Goal: Task Accomplishment & Management: Complete application form

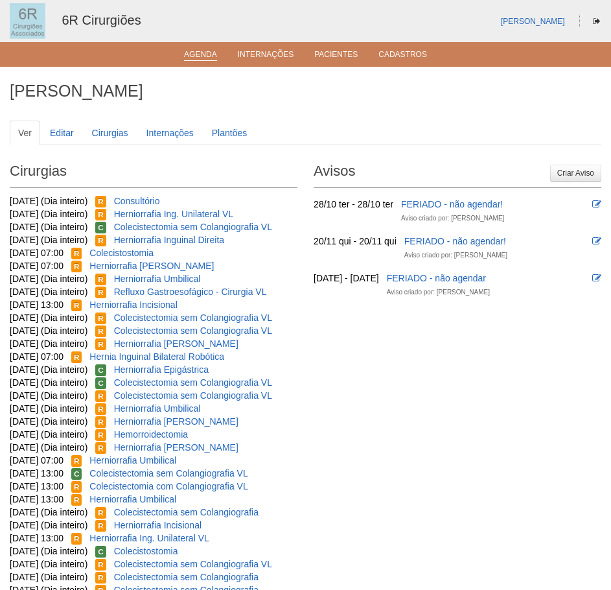
click at [204, 58] on link "Agenda" at bounding box center [200, 55] width 33 height 11
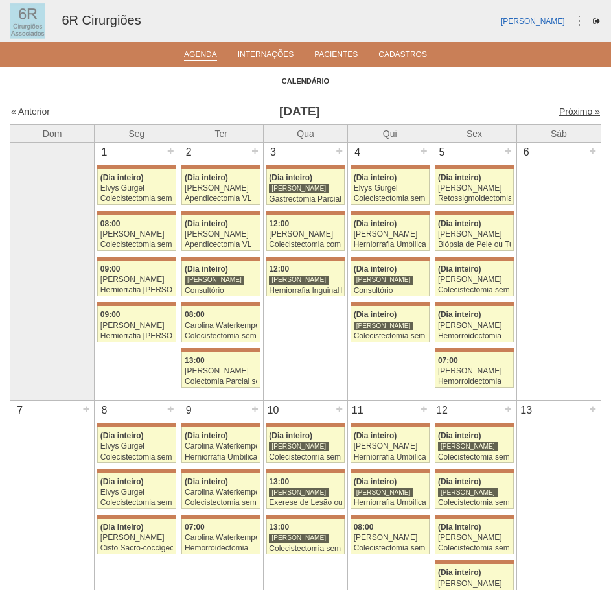
click at [568, 115] on link "Próximo »" at bounding box center [579, 111] width 41 height 10
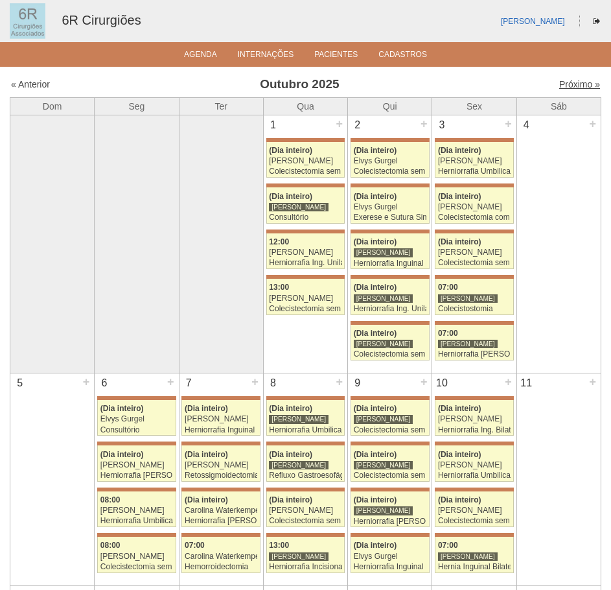
click at [581, 83] on link "Próximo »" at bounding box center [579, 84] width 41 height 10
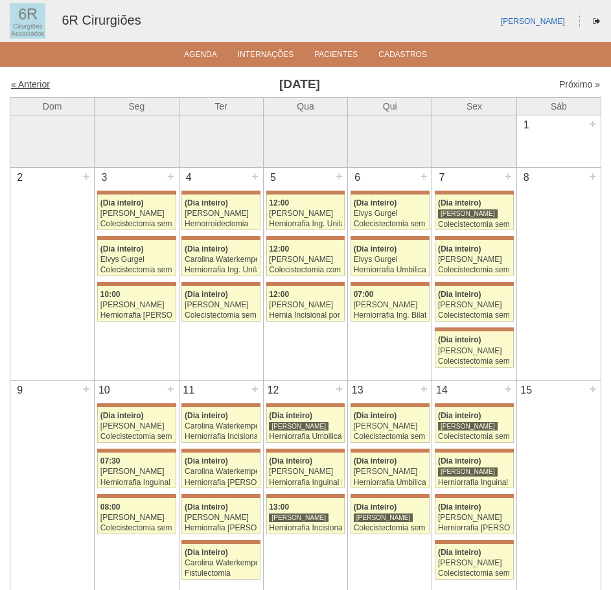
click at [38, 83] on link "« Anterior" at bounding box center [30, 84] width 39 height 10
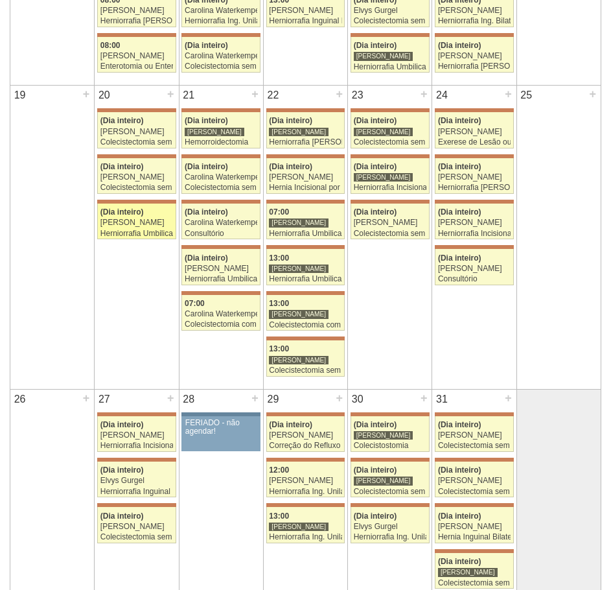
scroll to position [667, 0]
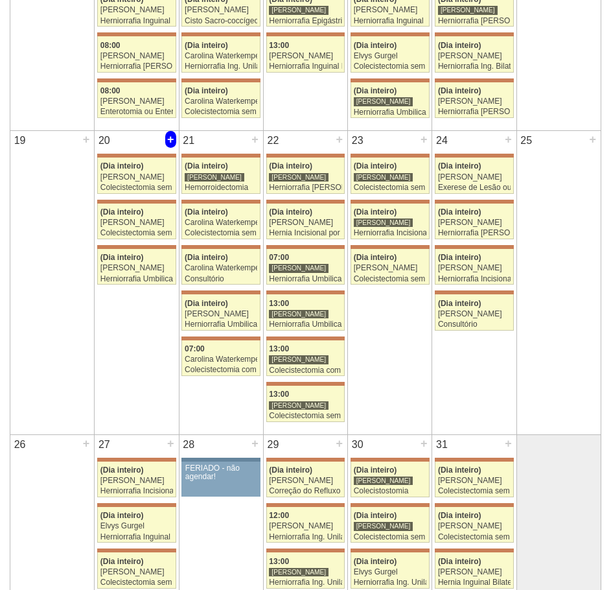
click at [172, 135] on div "+" at bounding box center [170, 139] width 11 height 17
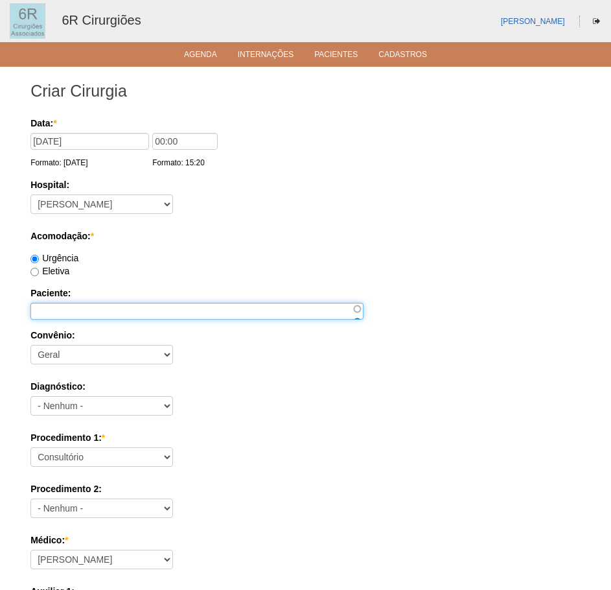
click at [82, 307] on input "Paciente:" at bounding box center [196, 311] width 333 height 17
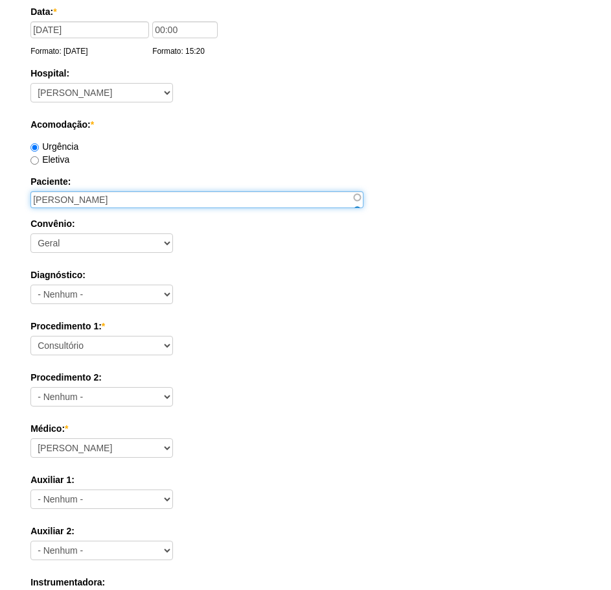
scroll to position [130, 0]
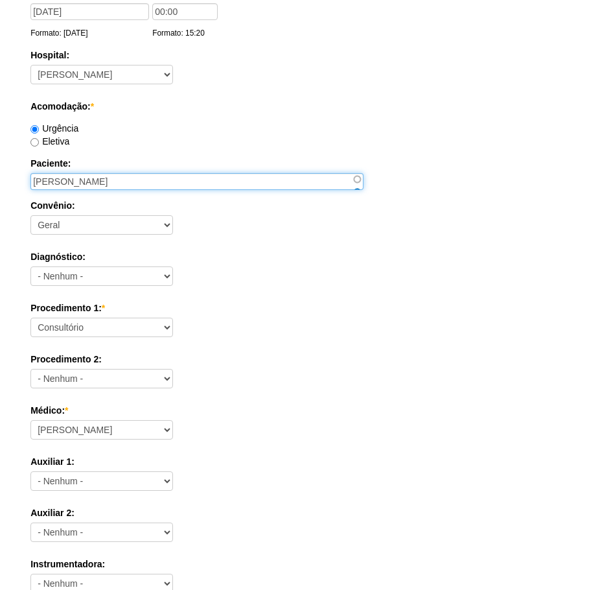
type input "ROGERIO SANTOS COELHO"
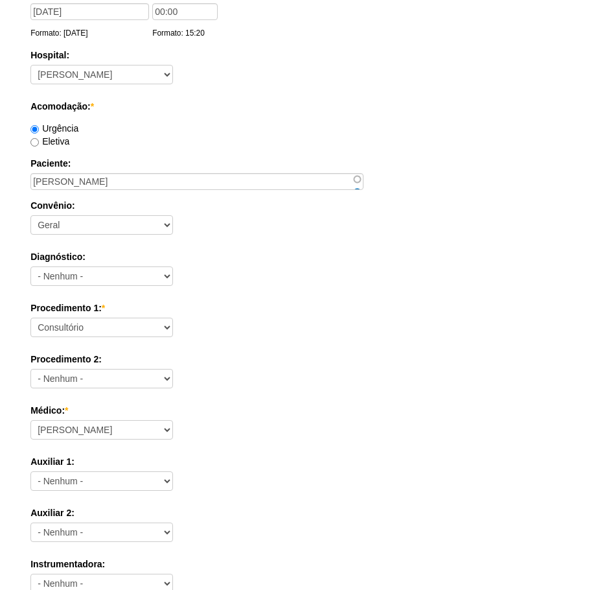
click at [116, 339] on div "Procedimento 1: * Consultório Abscesso Hepático - Drenagem Abscesso perianal Am…" at bounding box center [305, 322] width 550 height 42
click at [99, 331] on select "Consultório Abscesso Hepático - Drenagem Abscesso perianal Amputação Abdômino P…" at bounding box center [101, 327] width 143 height 19
select select "66650"
click at [30, 318] on select "Consultório Abscesso Hepático - Drenagem Abscesso perianal Amputação Abdômino P…" at bounding box center [101, 327] width 143 height 19
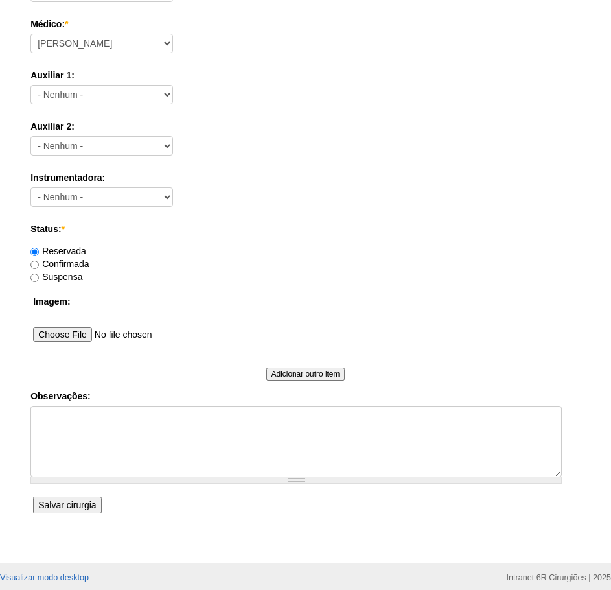
scroll to position [518, 0]
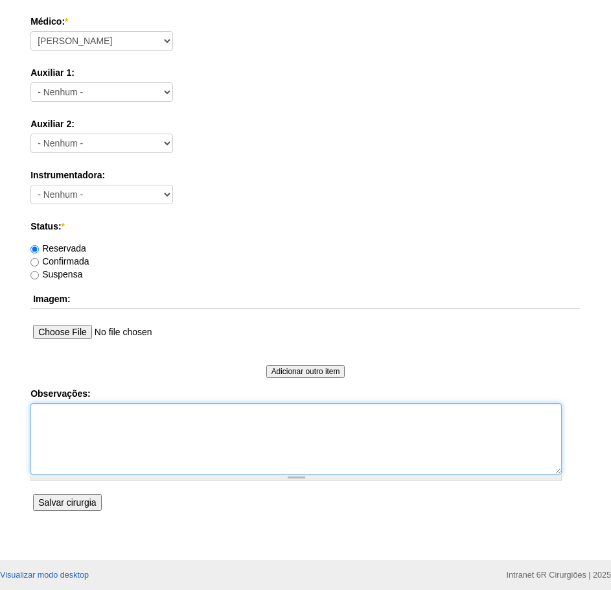
click at [103, 422] on textarea "Observações:" at bounding box center [295, 438] width 531 height 71
type textarea "HERNIA SUPRAUMBILICAL - DRA ALINE"
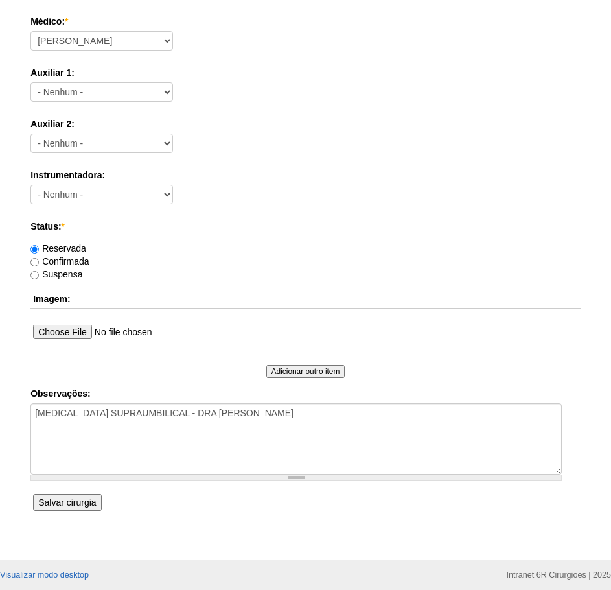
click at [77, 498] on input "Salvar cirurgia" at bounding box center [67, 502] width 68 height 17
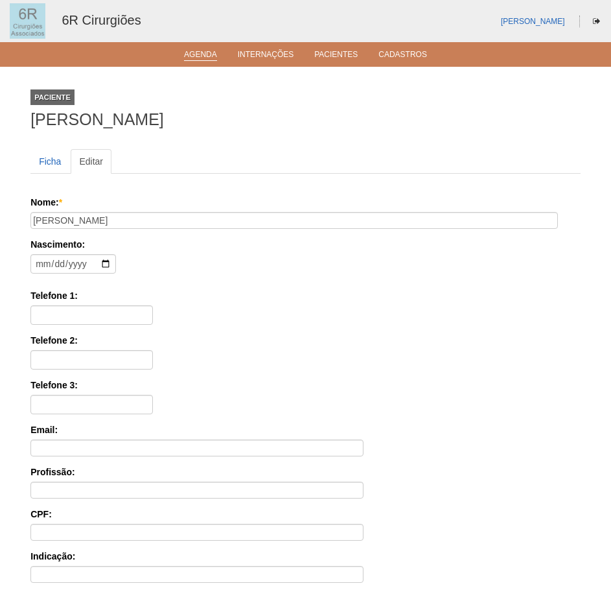
click at [209, 49] on li "Agenda" at bounding box center [200, 54] width 51 height 10
click at [207, 50] on link "Agenda" at bounding box center [200, 55] width 33 height 11
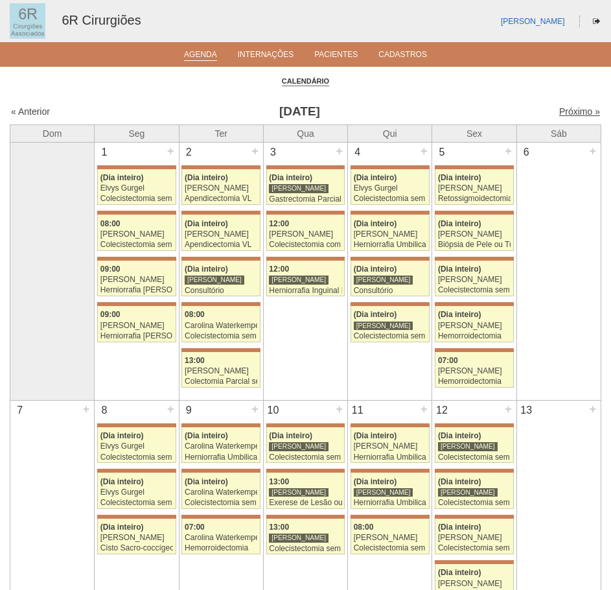
click at [570, 114] on link "Próximo »" at bounding box center [579, 111] width 41 height 10
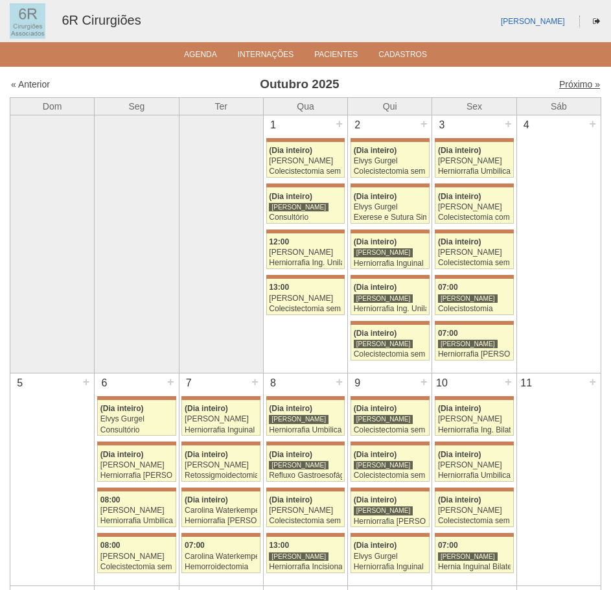
click at [571, 86] on link "Próximo »" at bounding box center [579, 84] width 41 height 10
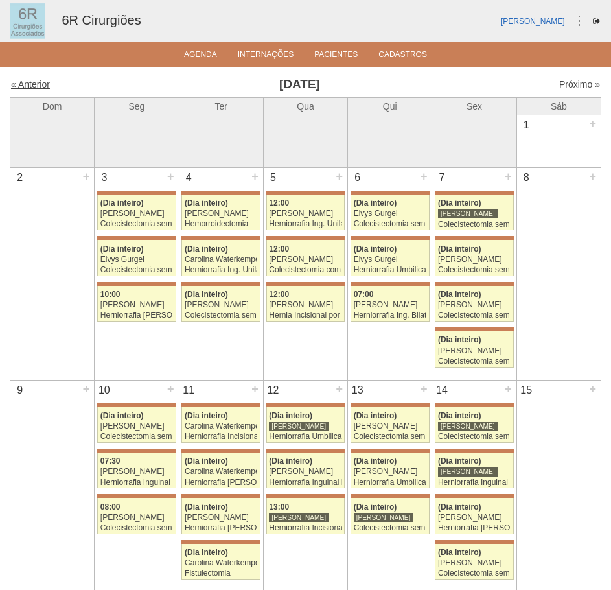
click at [41, 82] on link "« Anterior" at bounding box center [30, 84] width 39 height 10
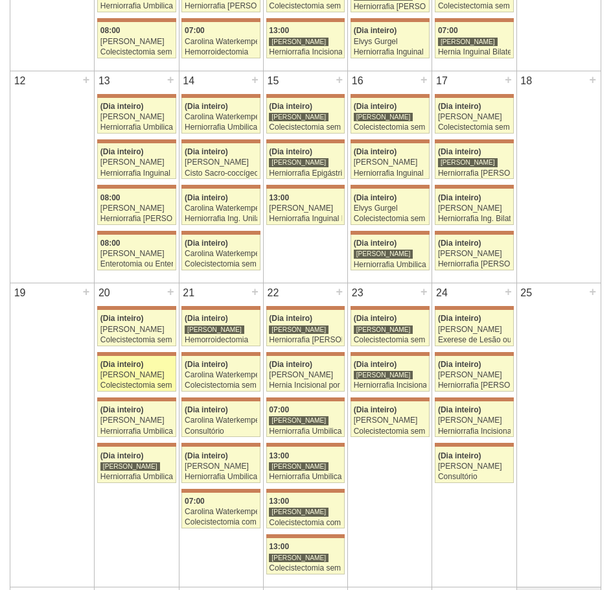
scroll to position [518, 0]
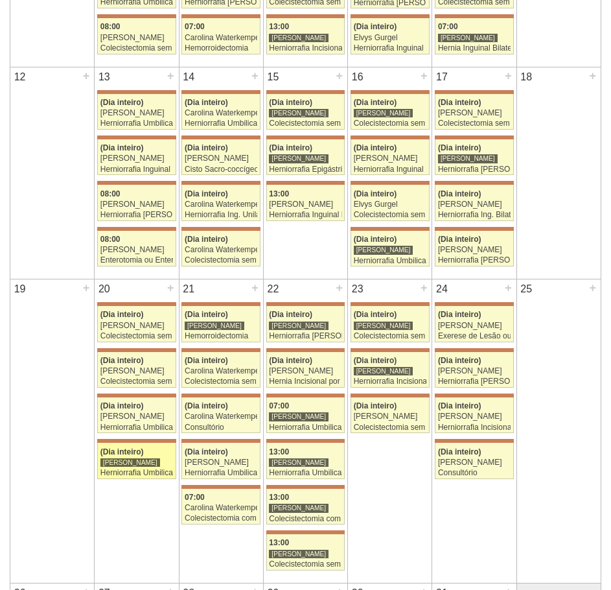
click at [148, 453] on div "(Dia inteiro)" at bounding box center [136, 452] width 73 height 8
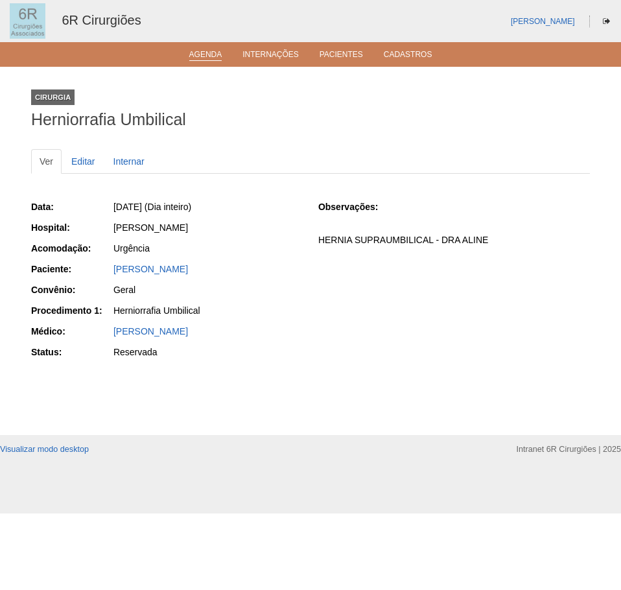
click at [209, 58] on link "Agenda" at bounding box center [205, 55] width 33 height 11
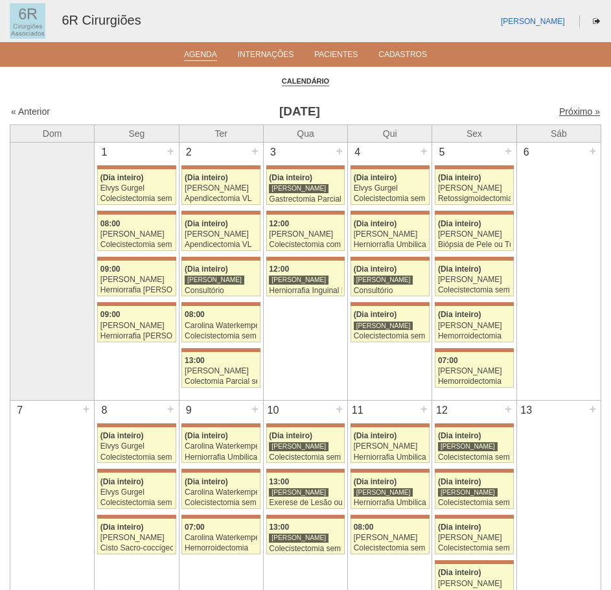
click at [579, 110] on link "Próximo »" at bounding box center [579, 111] width 41 height 10
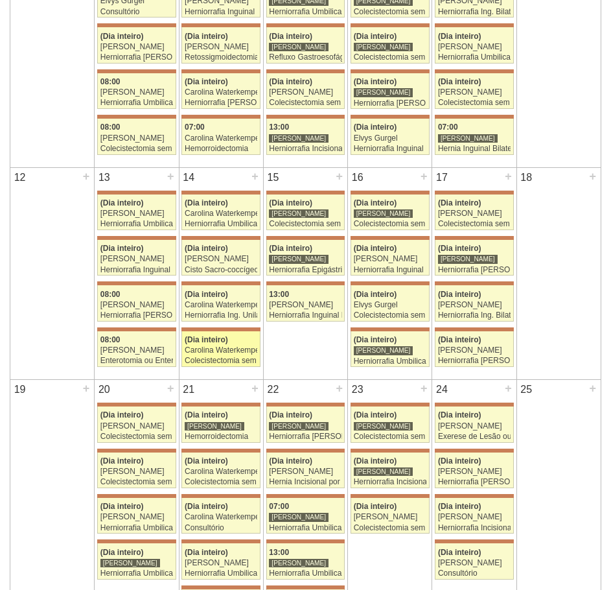
scroll to position [518, 0]
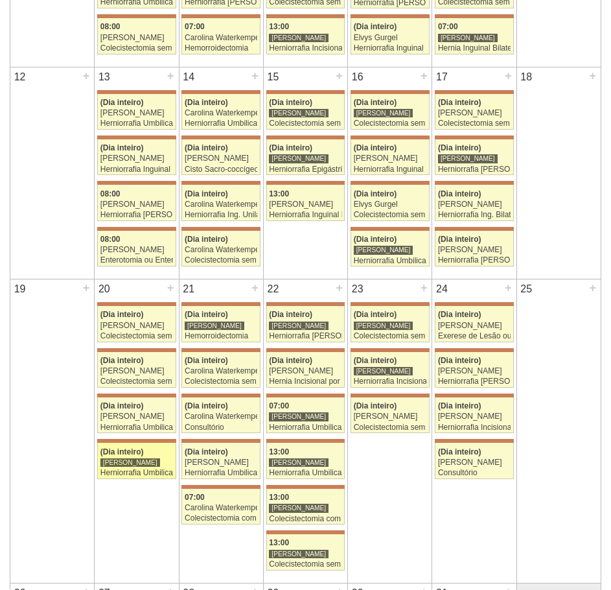
click at [153, 456] on link "71882 Bruno Bulisani (Dia inteiro) Bruno Bulisani Herniorrafia Umbilical Hospit…" at bounding box center [136, 461] width 79 height 36
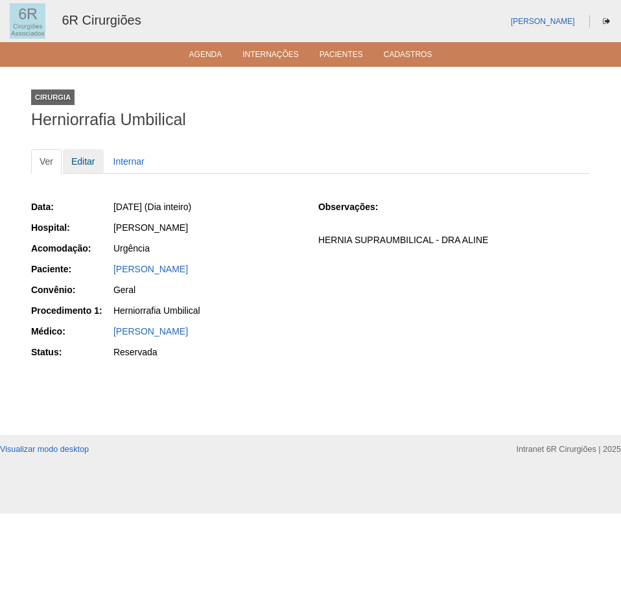
click at [76, 159] on link "Editar" at bounding box center [83, 161] width 41 height 25
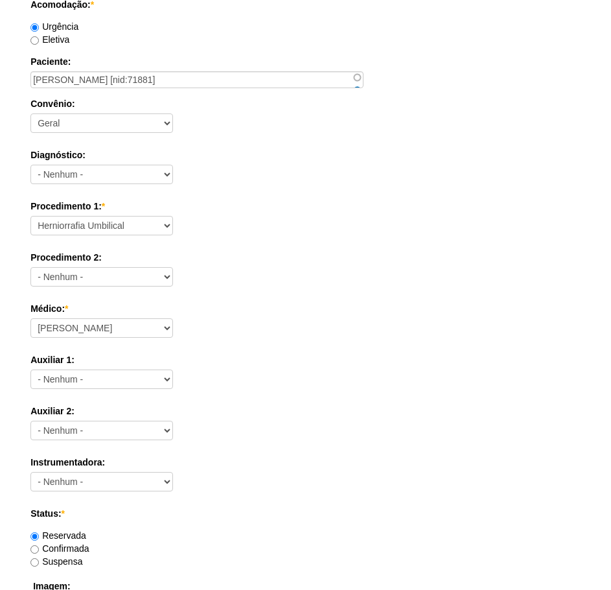
scroll to position [324, 0]
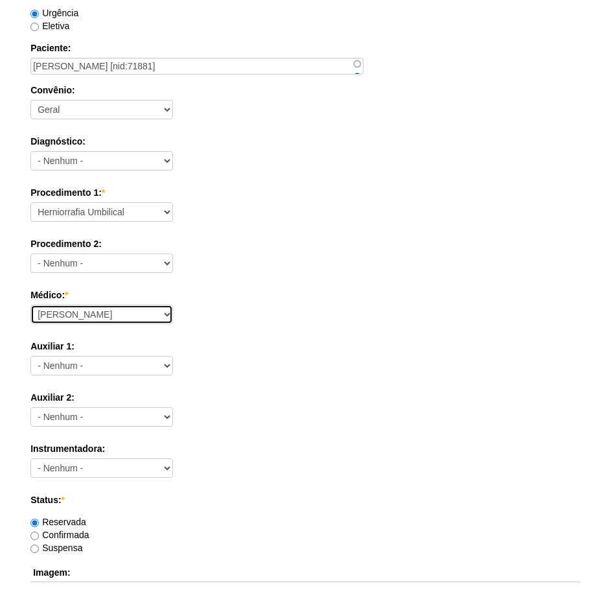
click at [93, 308] on select "Aline Zanon Bariatricas Bruno Bulisani Bruno Oliveira Carolina Waterkemper Elvy…" at bounding box center [101, 314] width 143 height 19
select select "66"
click at [30, 305] on select "Aline Zanon Bariatricas Bruno Bulisani Bruno Oliveira Carolina Waterkemper Elvy…" at bounding box center [101, 314] width 143 height 19
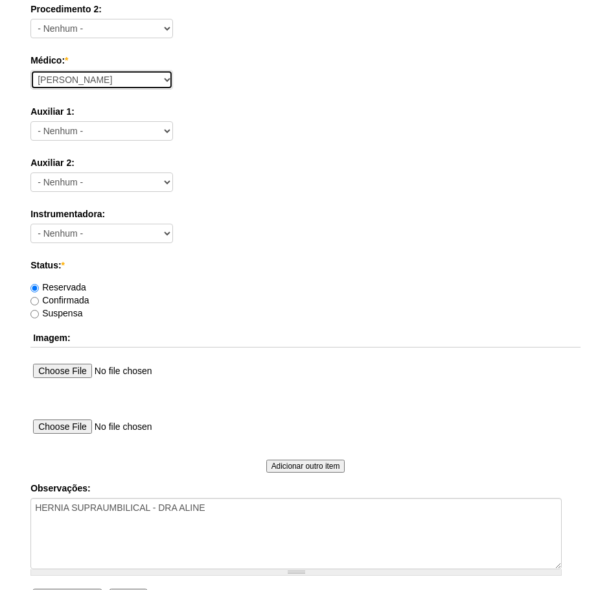
scroll to position [702, 0]
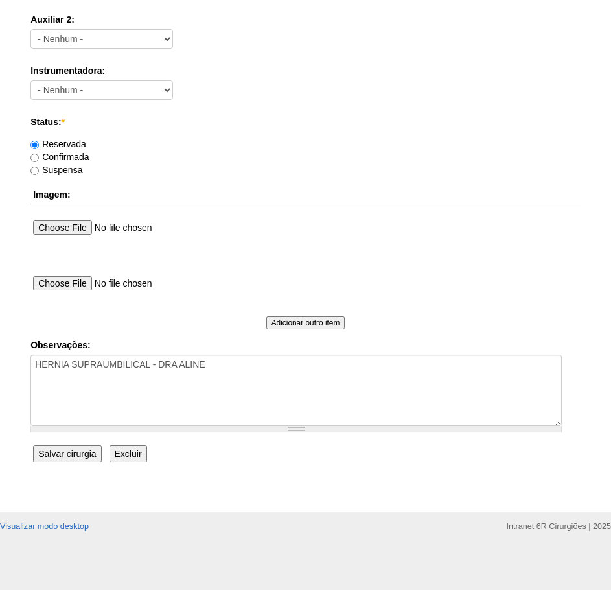
click at [79, 461] on input "Salvar cirurgia" at bounding box center [67, 453] width 68 height 17
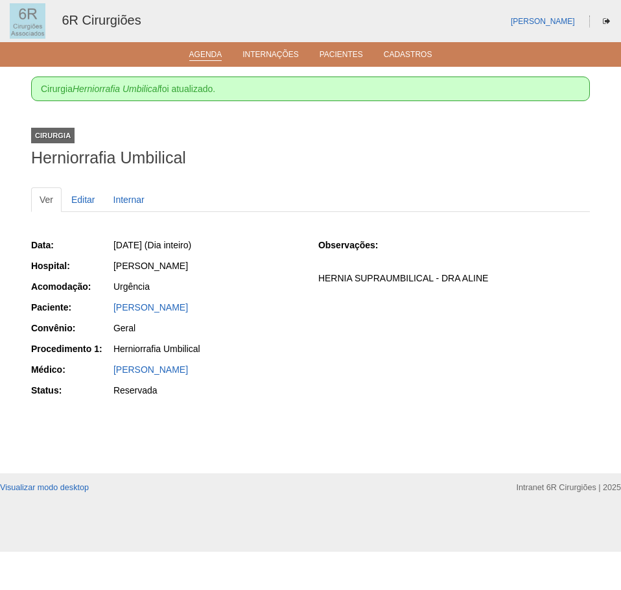
click at [203, 53] on link "Agenda" at bounding box center [205, 55] width 33 height 11
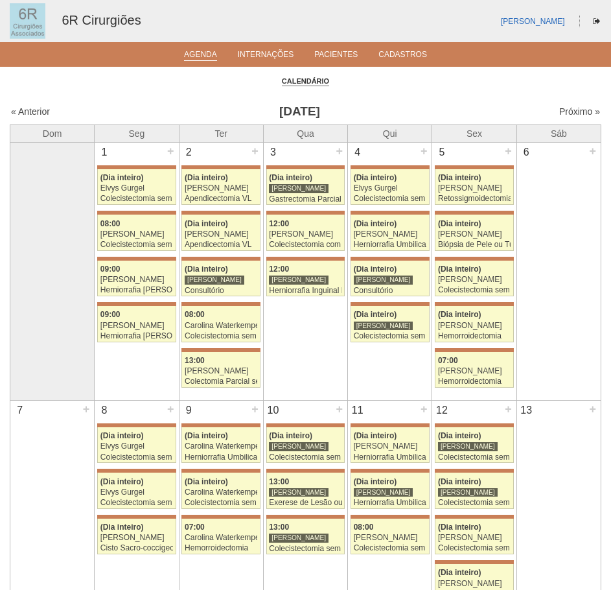
click at [561, 120] on div "« Anterior [DATE] Próximo »" at bounding box center [306, 114] width 592 height 21
click at [566, 112] on link "Próximo »" at bounding box center [579, 111] width 41 height 10
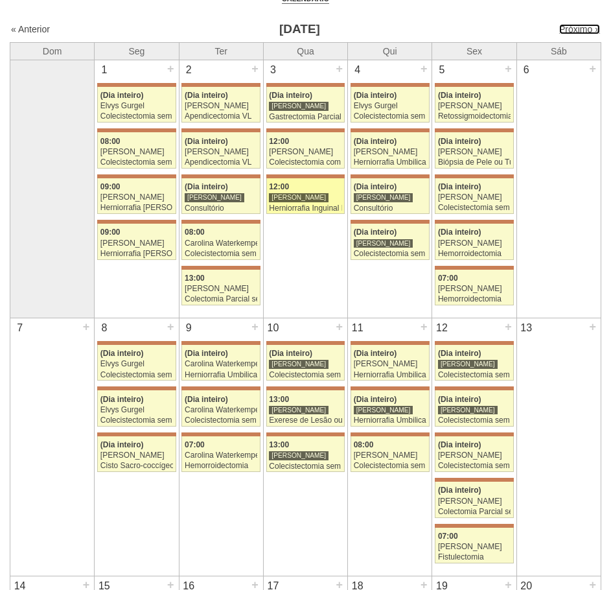
scroll to position [259, 0]
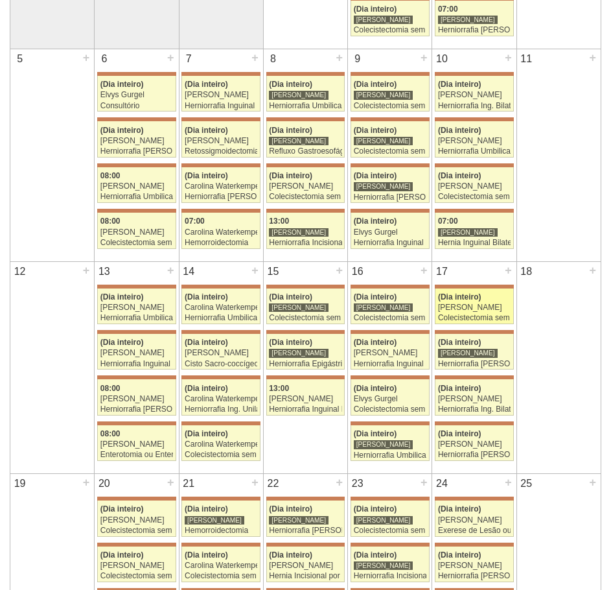
scroll to position [518, 0]
